Goal: Find specific page/section: Find specific page/section

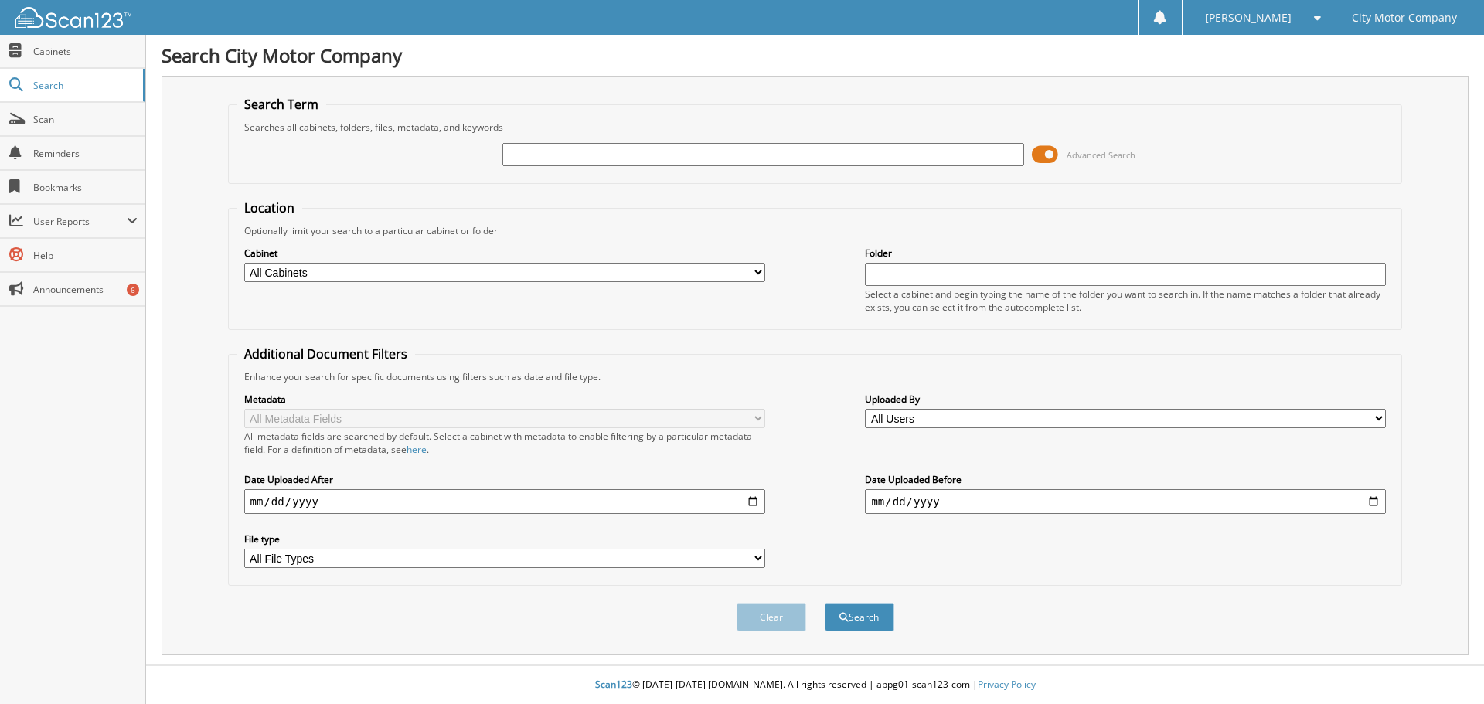
click at [570, 154] on input "text" at bounding box center [762, 154] width 521 height 23
type input "lawrence"
click at [825, 603] on button "Search" at bounding box center [860, 617] width 70 height 29
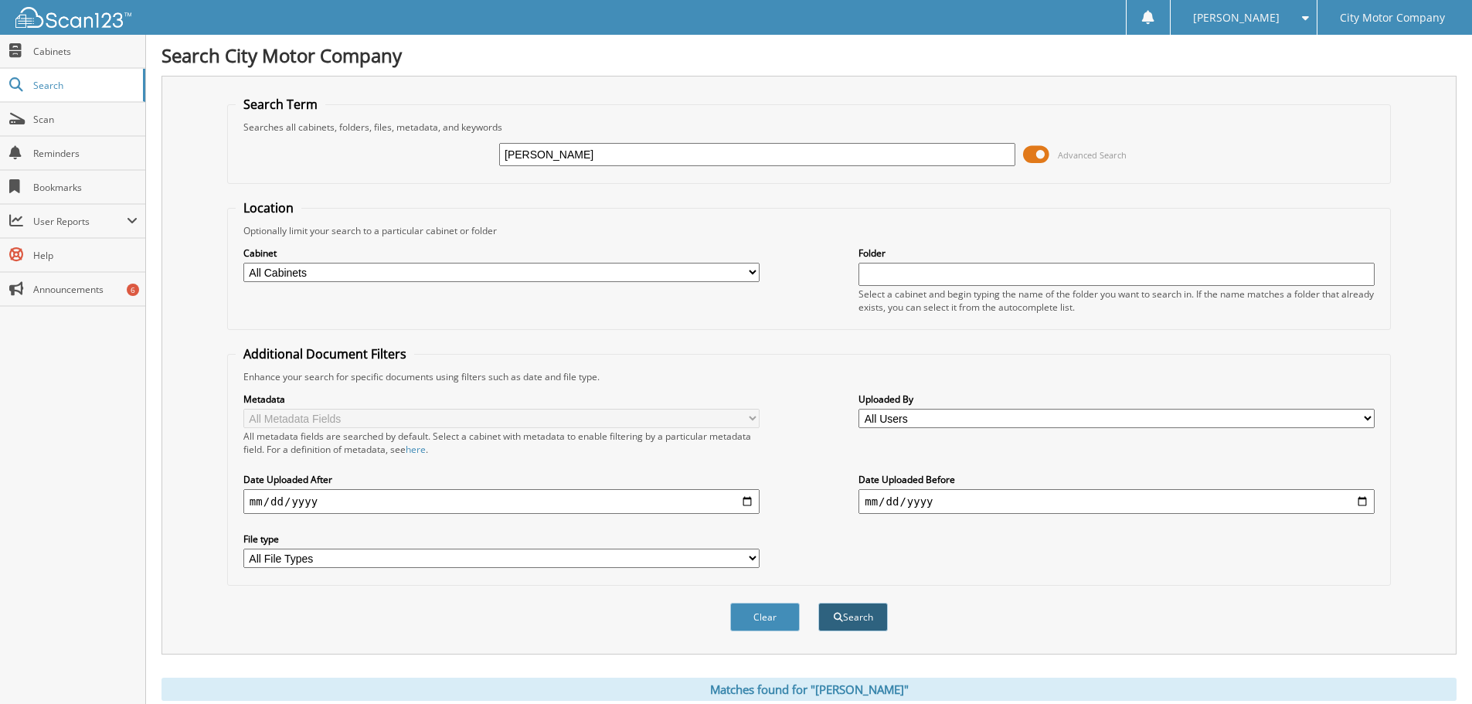
click at [868, 610] on button "Search" at bounding box center [854, 617] width 70 height 29
click at [68, 54] on span "Cabinets" at bounding box center [85, 51] width 104 height 13
